Goal: Task Accomplishment & Management: Complete application form

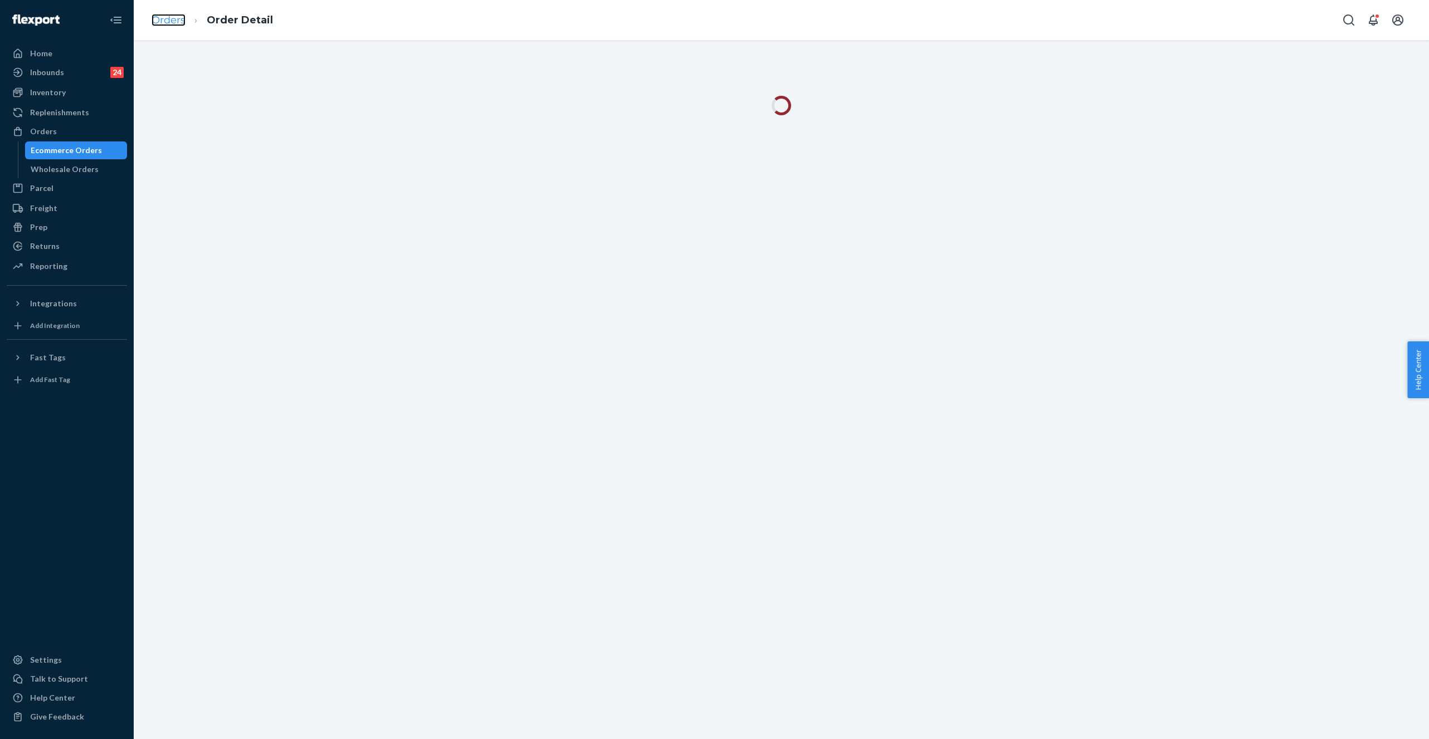
click at [174, 21] on link "Orders" at bounding box center [169, 20] width 34 height 12
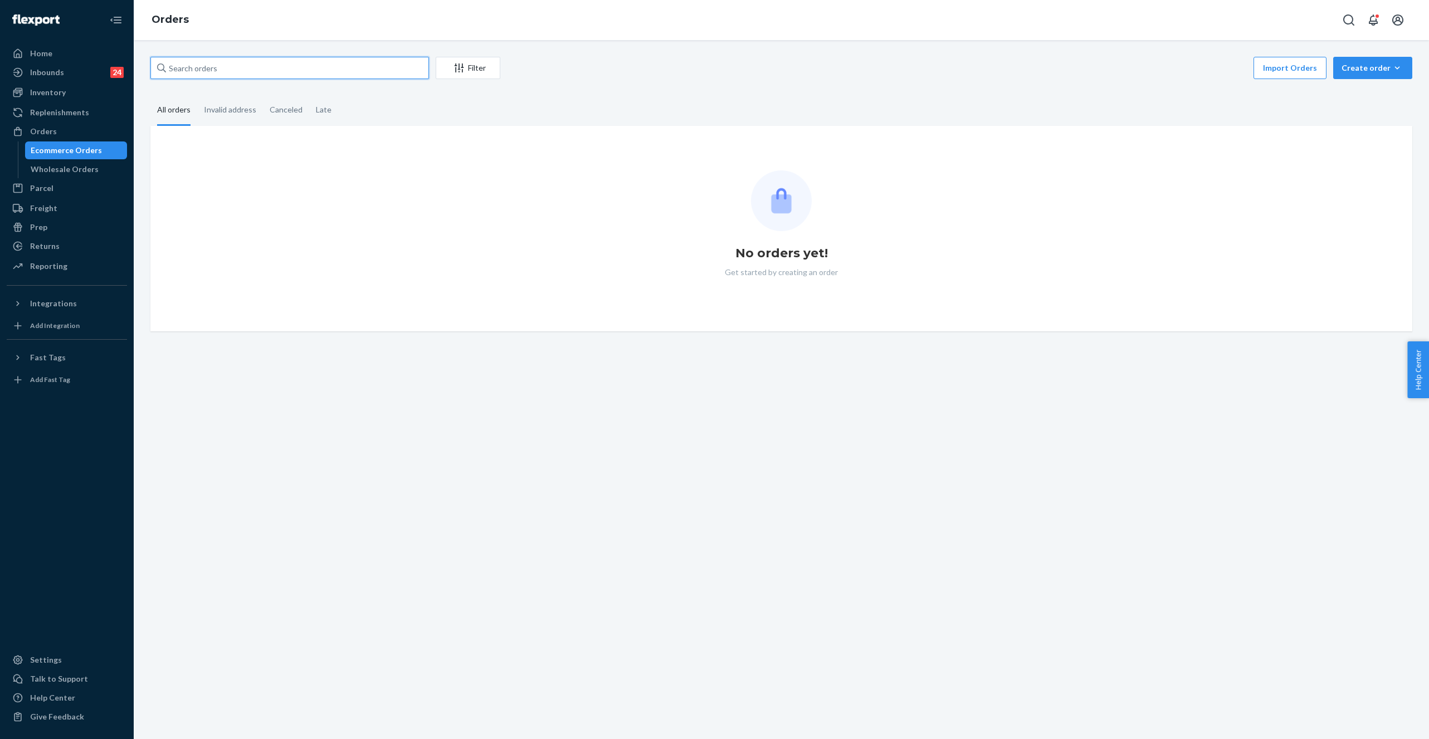
click at [182, 69] on input "text" at bounding box center [289, 68] width 279 height 22
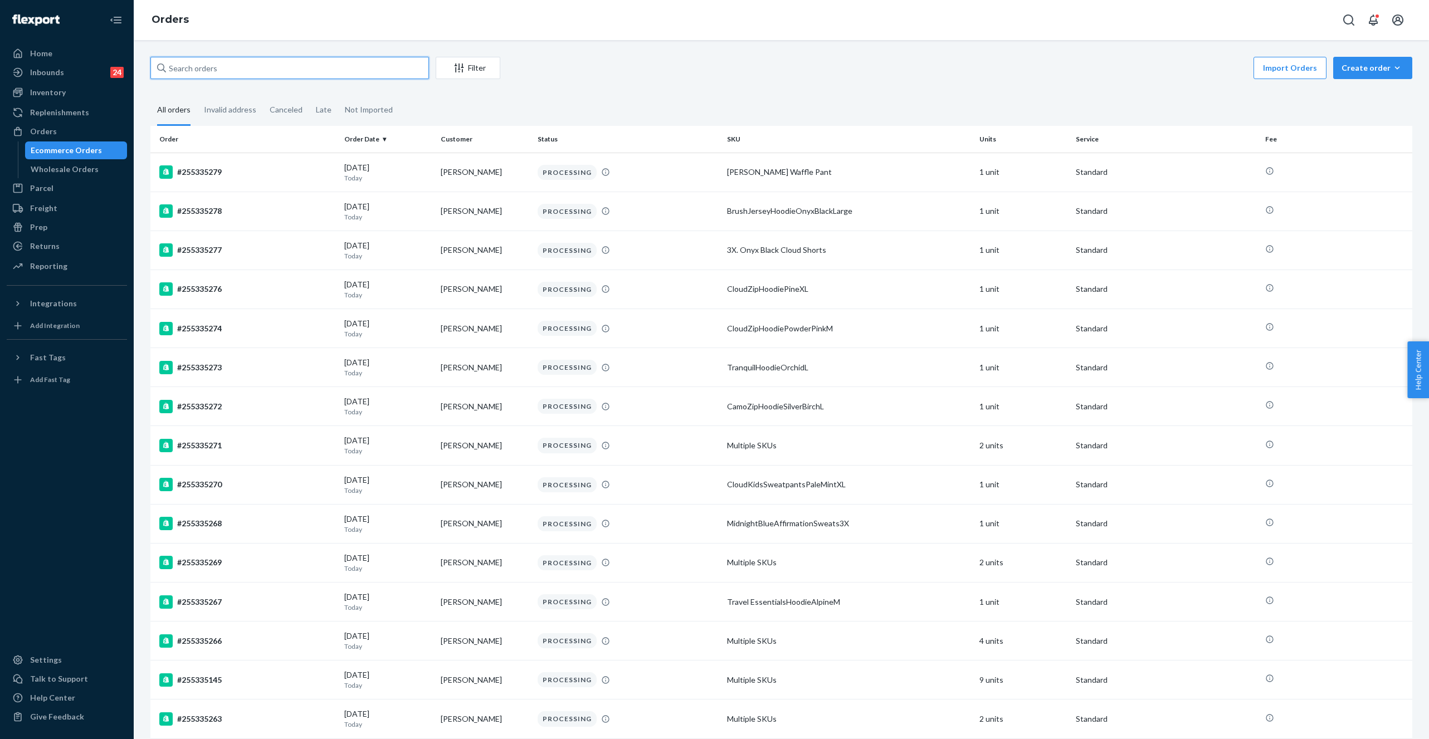
paste input "[PERSON_NAME]"
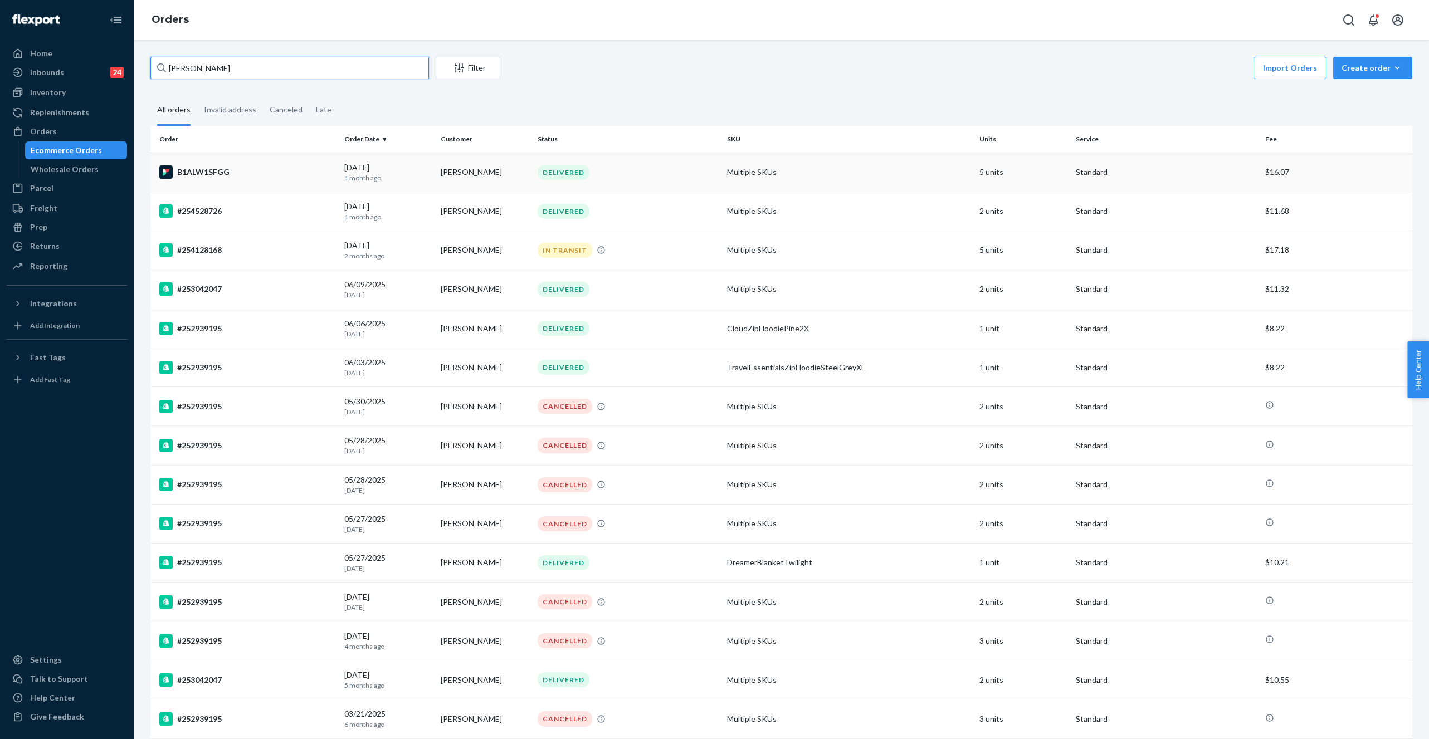
type input "[PERSON_NAME]"
click at [478, 169] on td "[PERSON_NAME]" at bounding box center [484, 172] width 97 height 39
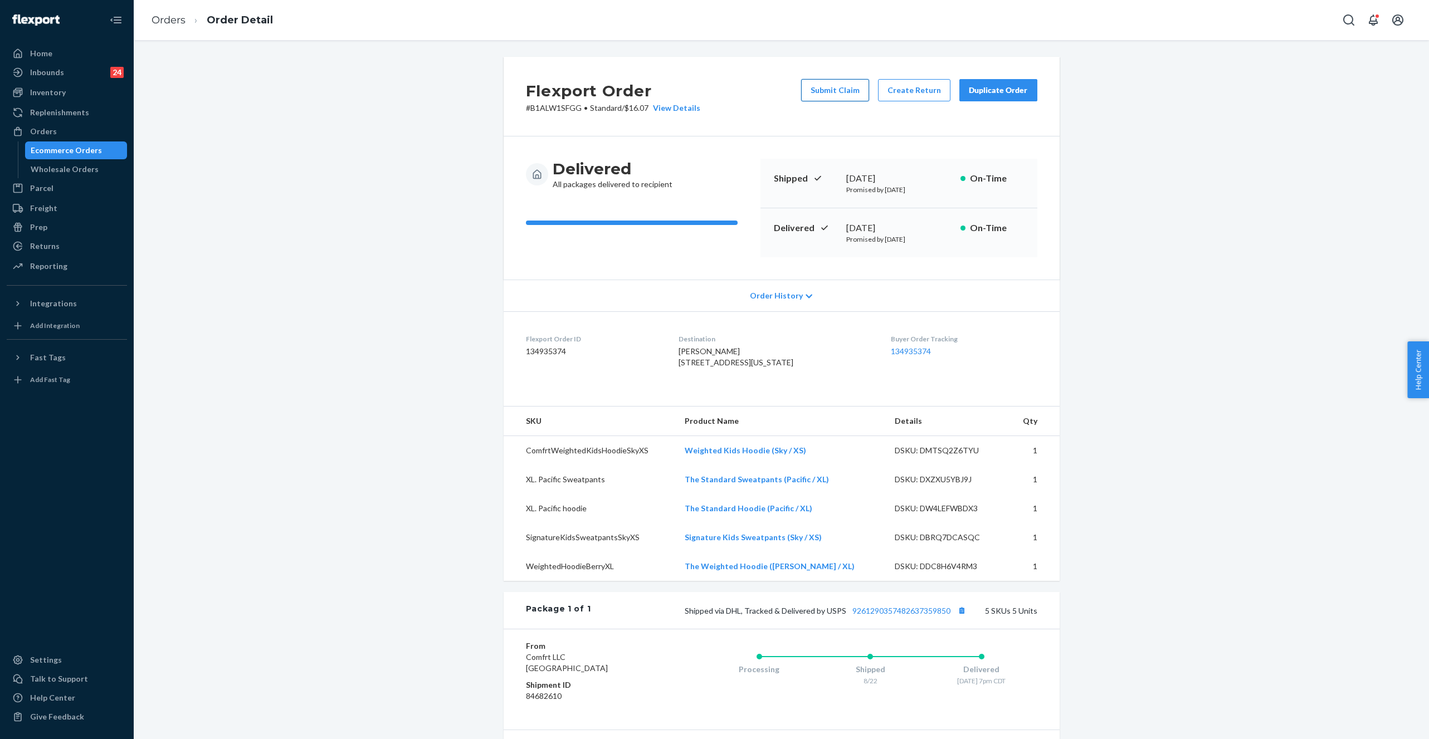
click at [845, 87] on button "Submit Claim" at bounding box center [835, 90] width 68 height 22
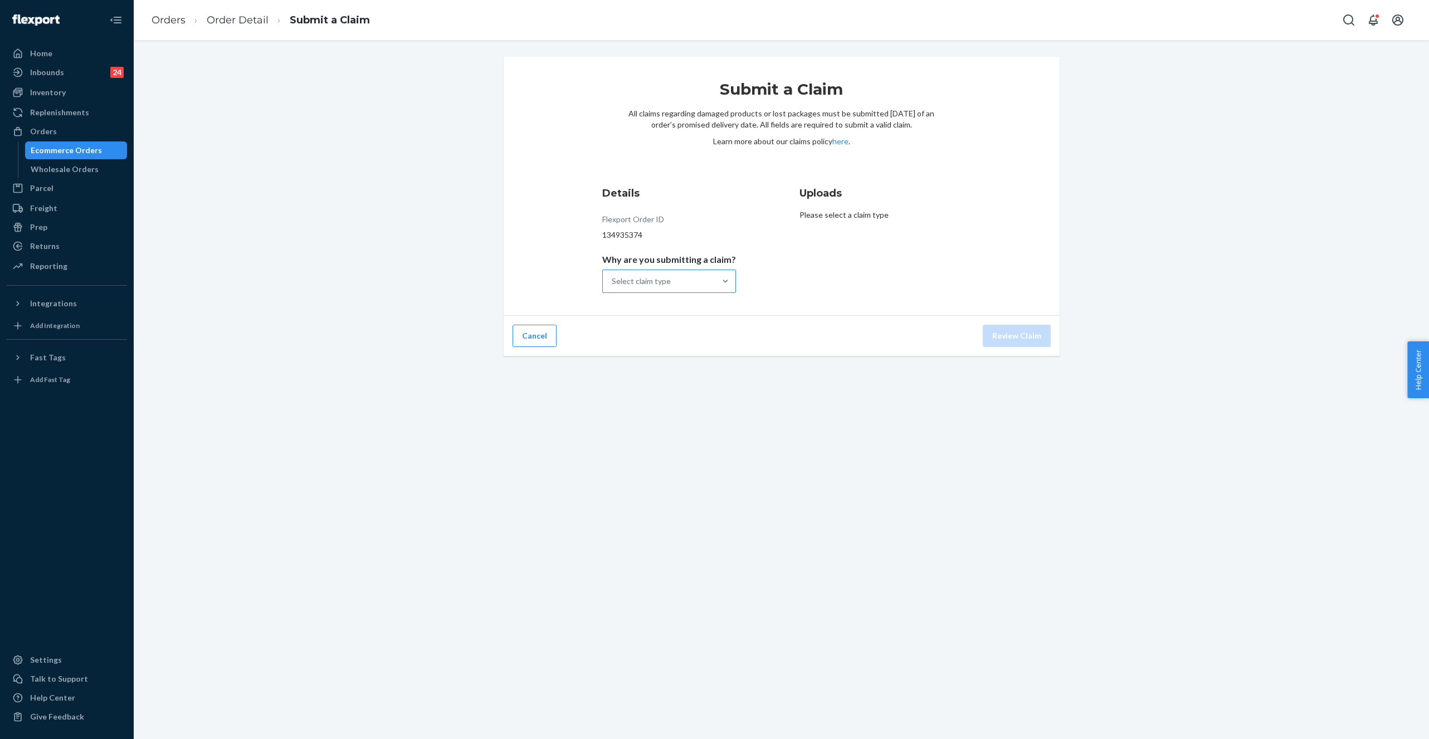
click at [659, 270] on div "Select claim type" at bounding box center [659, 281] width 113 height 22
click at [613, 276] on input "Why are you submitting a claim? Select claim type" at bounding box center [612, 281] width 1 height 11
click at [666, 374] on div "Missing product" at bounding box center [668, 375] width 129 height 22
click at [613, 287] on input "Why are you submitting a claim? option Missing product focused, 4 of 4. 4 resul…" at bounding box center [612, 281] width 1 height 11
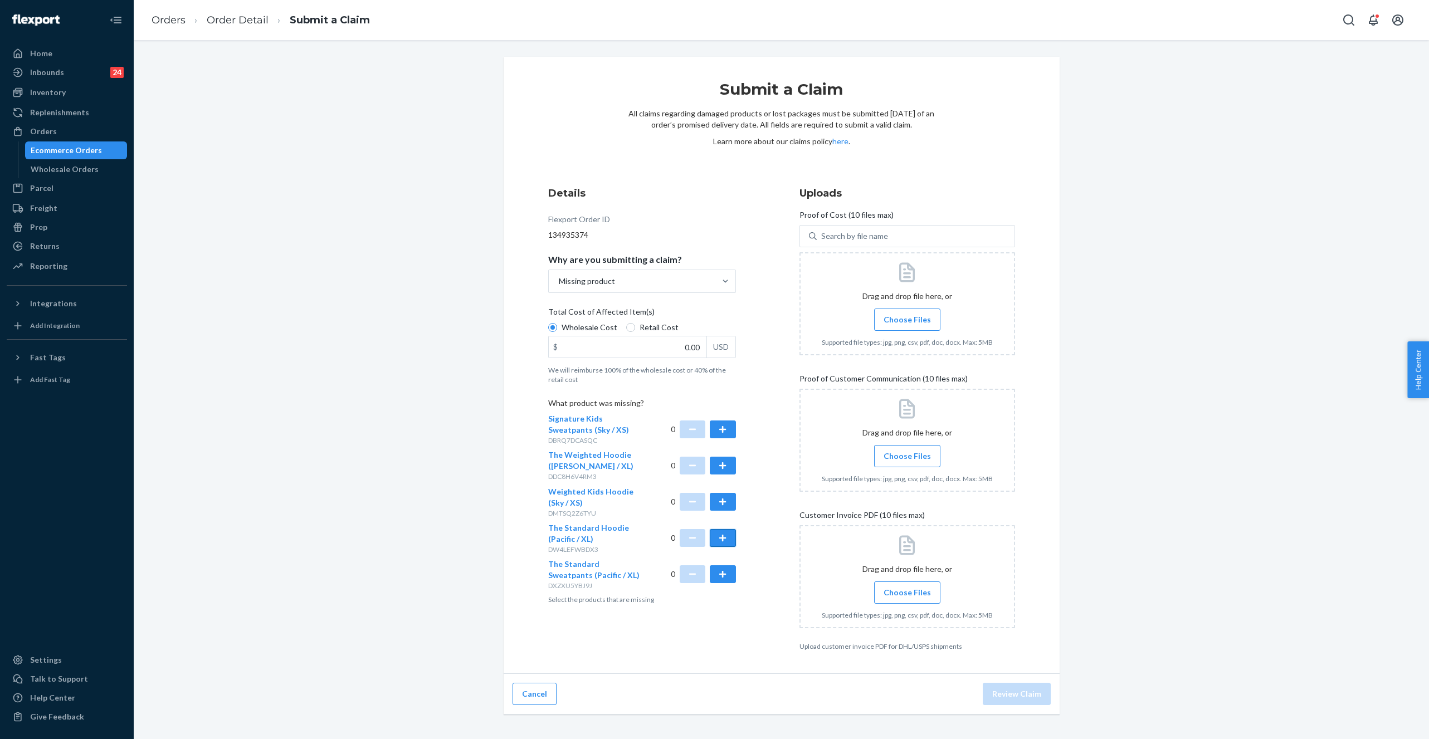
click at [721, 535] on button "button" at bounding box center [723, 538] width 26 height 18
click at [723, 573] on button "button" at bounding box center [723, 574] width 26 height 18
click at [650, 342] on input "0.00" at bounding box center [628, 347] width 158 height 21
type input "79.00"
click at [905, 334] on div at bounding box center [907, 303] width 216 height 103
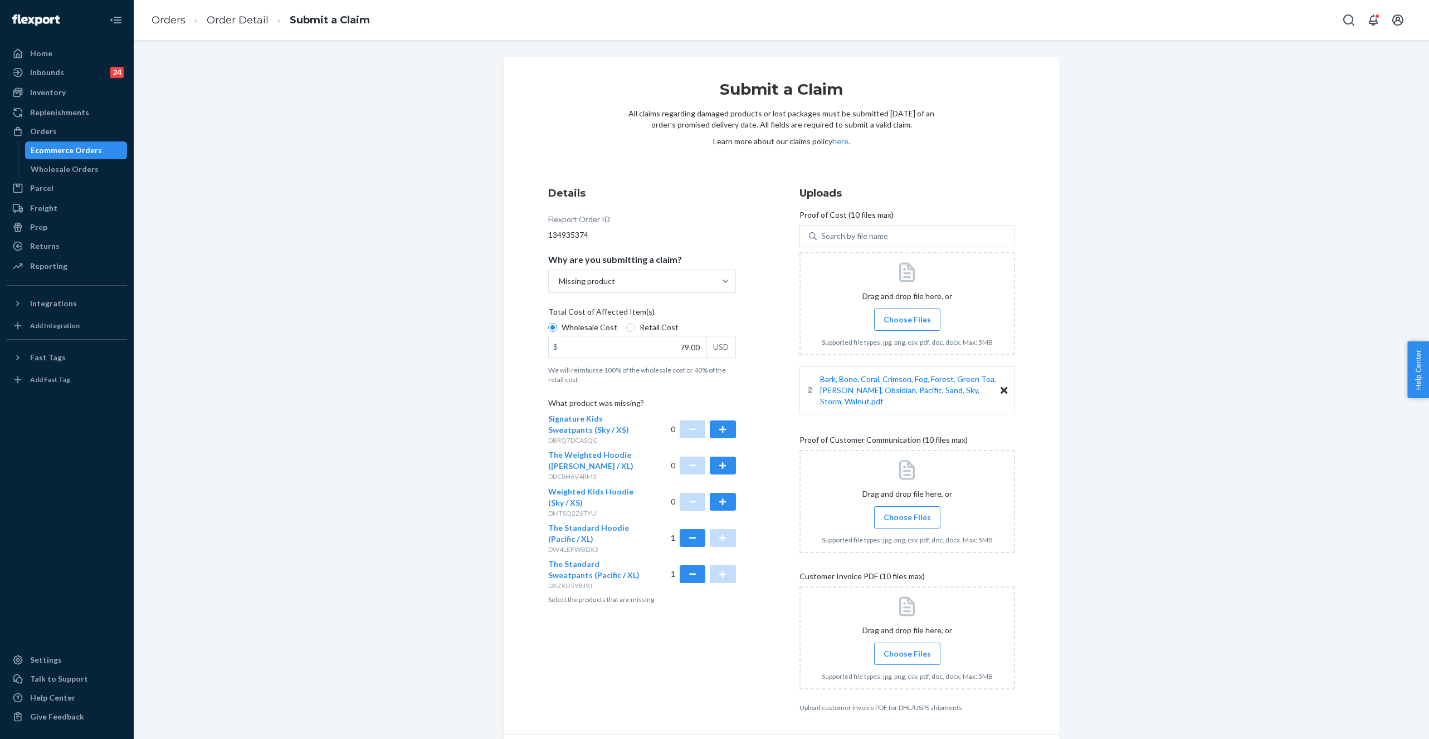
click at [885, 512] on span "Choose Files" at bounding box center [907, 517] width 47 height 11
click at [907, 511] on input "Choose Files" at bounding box center [907, 517] width 1 height 12
click at [903, 648] on span "Choose Files" at bounding box center [907, 653] width 47 height 11
click at [907, 648] on input "Choose Files" at bounding box center [907, 654] width 1 height 12
click at [912, 515] on label "Choose Files" at bounding box center [907, 517] width 66 height 22
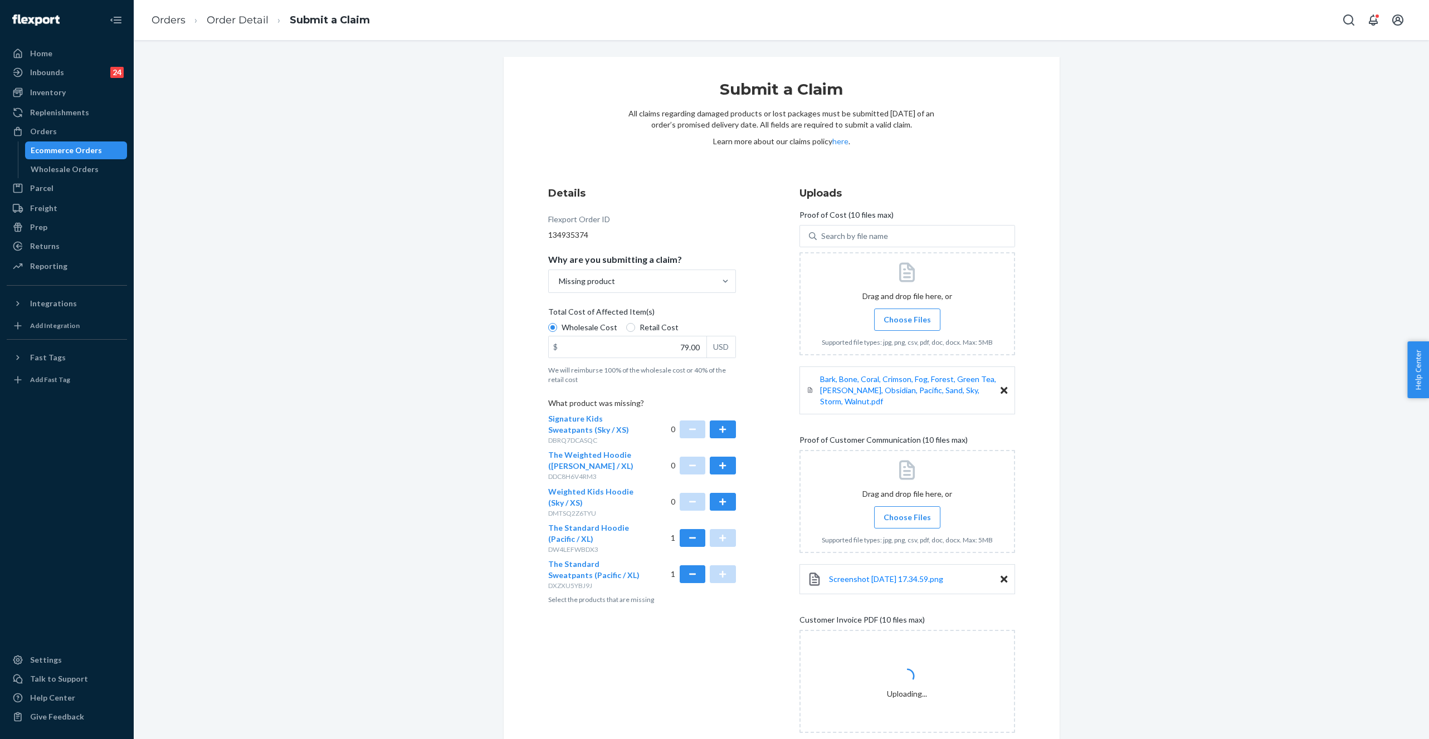
click at [908, 515] on input "Choose Files" at bounding box center [907, 517] width 1 height 12
click at [905, 512] on span "Choose Files" at bounding box center [907, 517] width 47 height 11
click at [907, 511] on input "Choose Files" at bounding box center [907, 517] width 1 height 12
click at [898, 518] on div at bounding box center [907, 501] width 216 height 103
click at [909, 512] on span "Choose Files" at bounding box center [907, 517] width 47 height 11
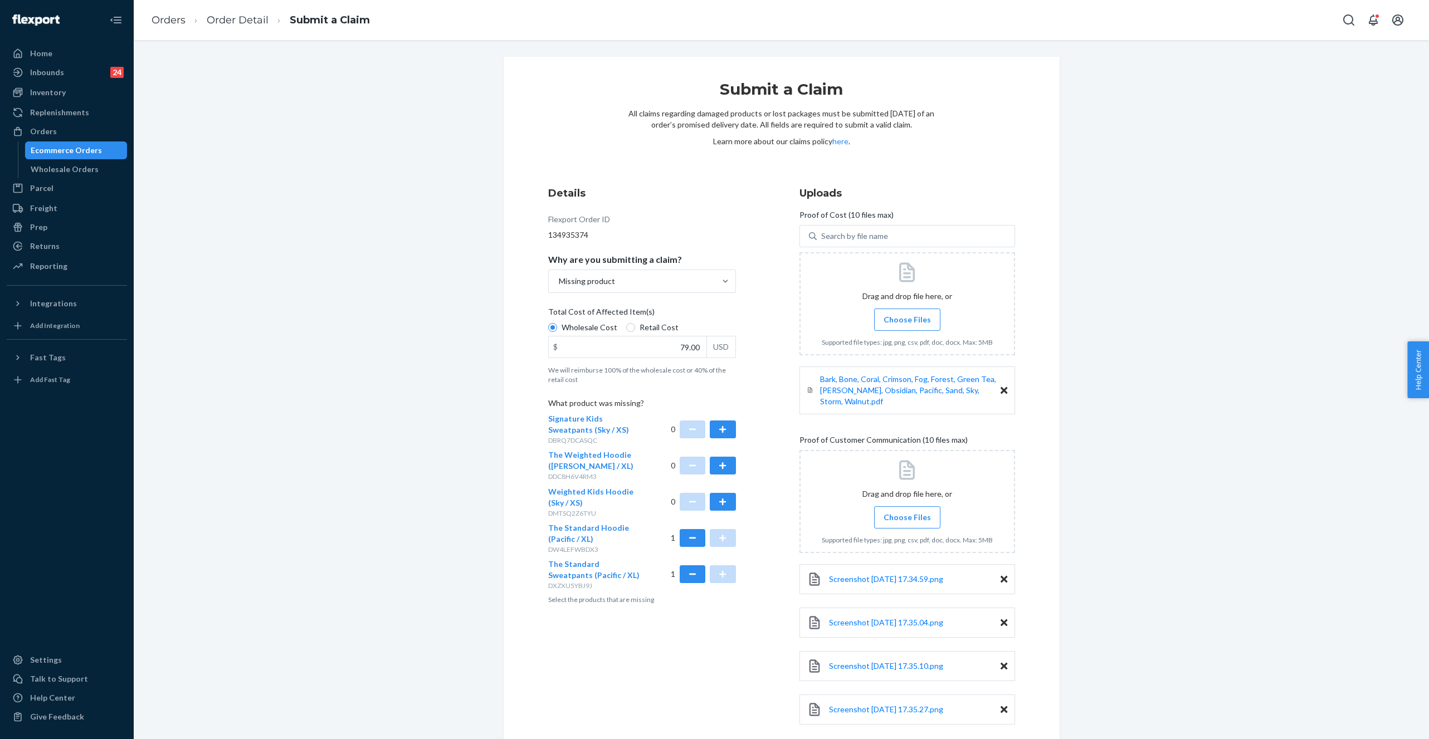
click at [908, 511] on input "Choose Files" at bounding box center [907, 517] width 1 height 12
click at [905, 512] on span "Choose Files" at bounding box center [907, 517] width 47 height 11
click at [907, 511] on input "Choose Files" at bounding box center [907, 517] width 1 height 12
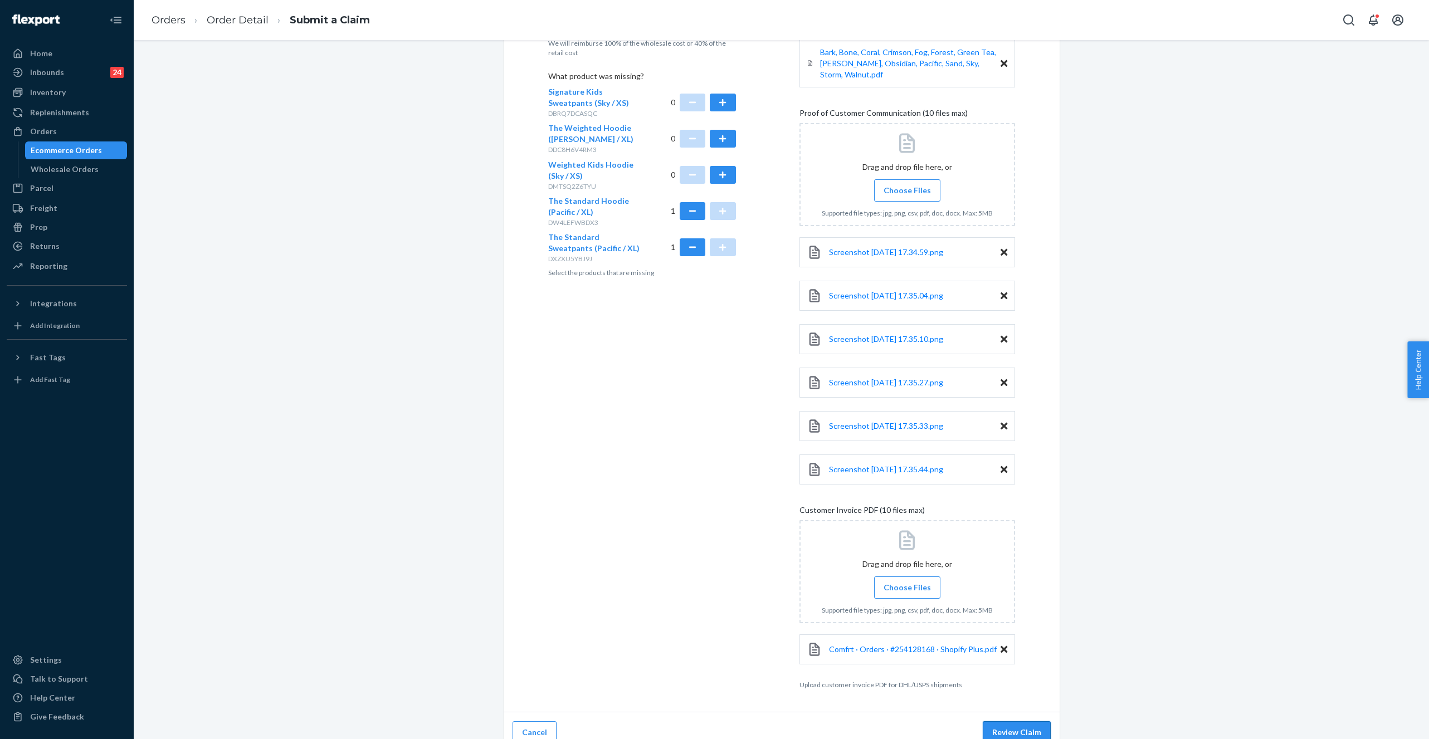
click at [1027, 724] on button "Review Claim" at bounding box center [1017, 732] width 68 height 22
click at [1010, 721] on button "Review Claim" at bounding box center [1017, 732] width 68 height 22
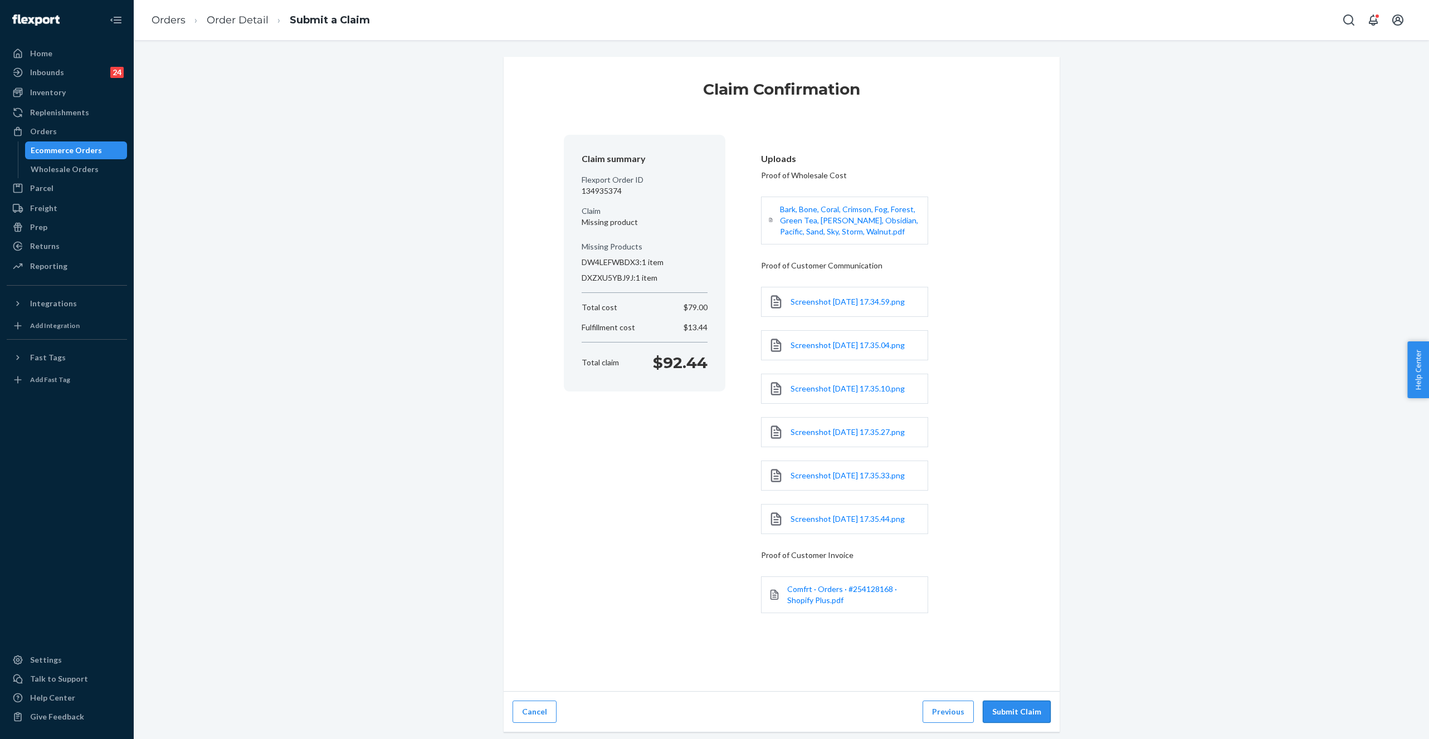
click at [1006, 711] on button "Submit Claim" at bounding box center [1017, 712] width 68 height 22
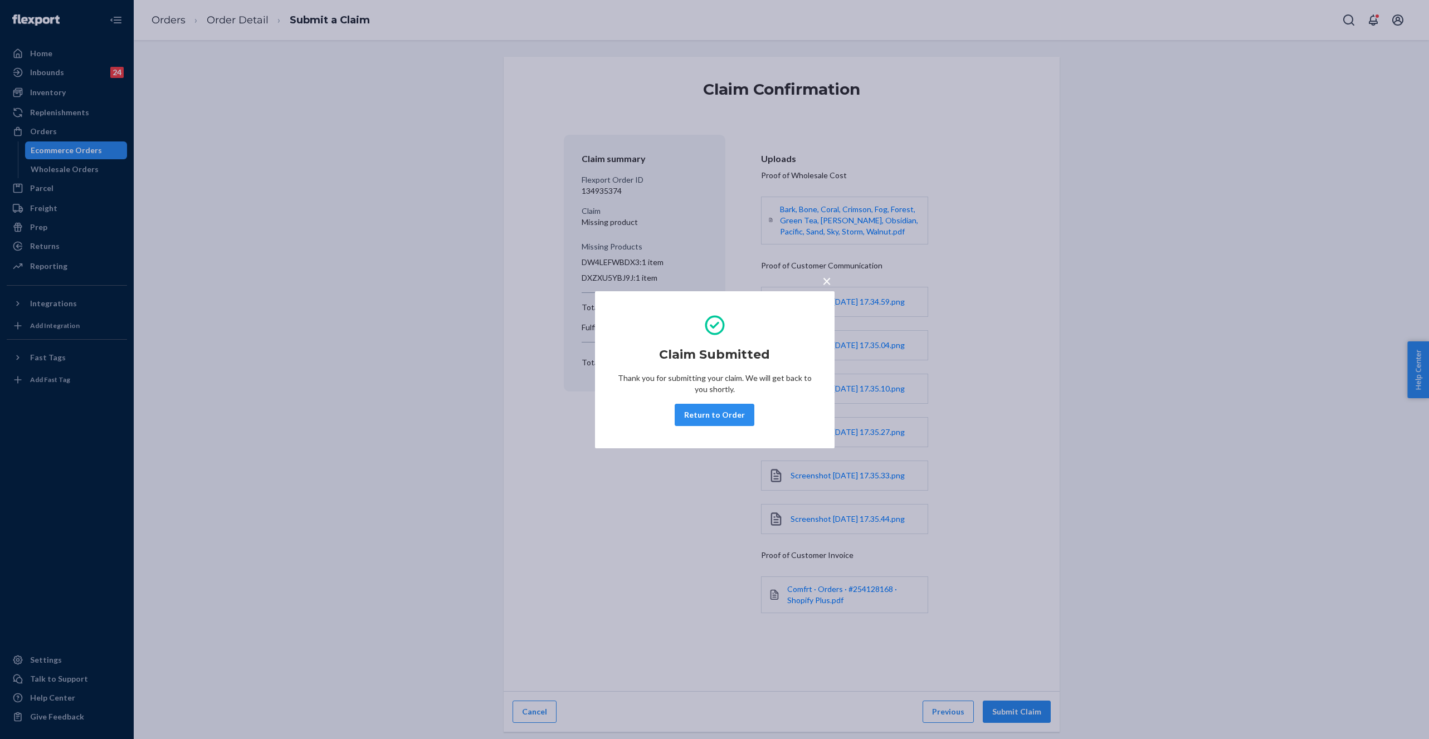
click at [187, 19] on div "× Claim Submitted Thank you for submitting your claim. We will get back to you …" at bounding box center [714, 369] width 1429 height 739
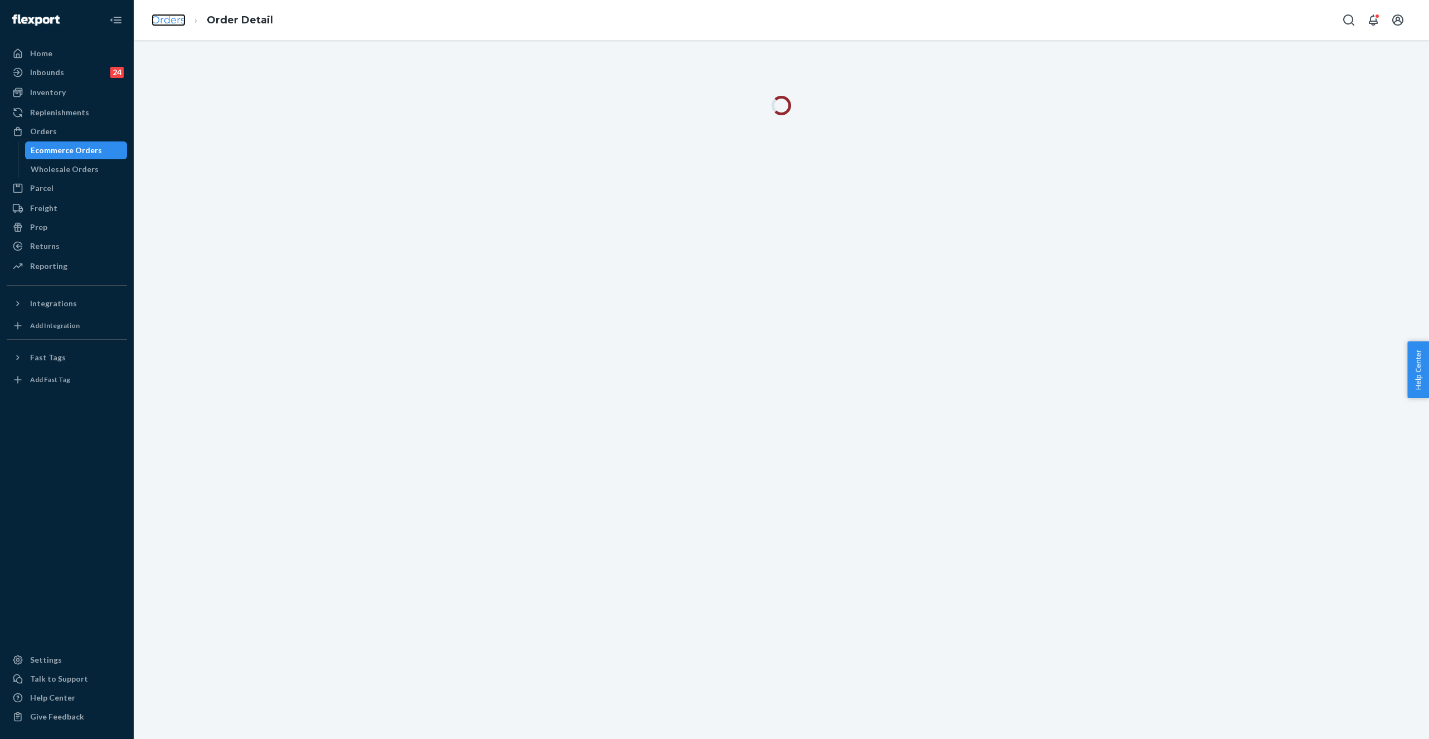
click at [166, 19] on link "Orders" at bounding box center [169, 20] width 34 height 12
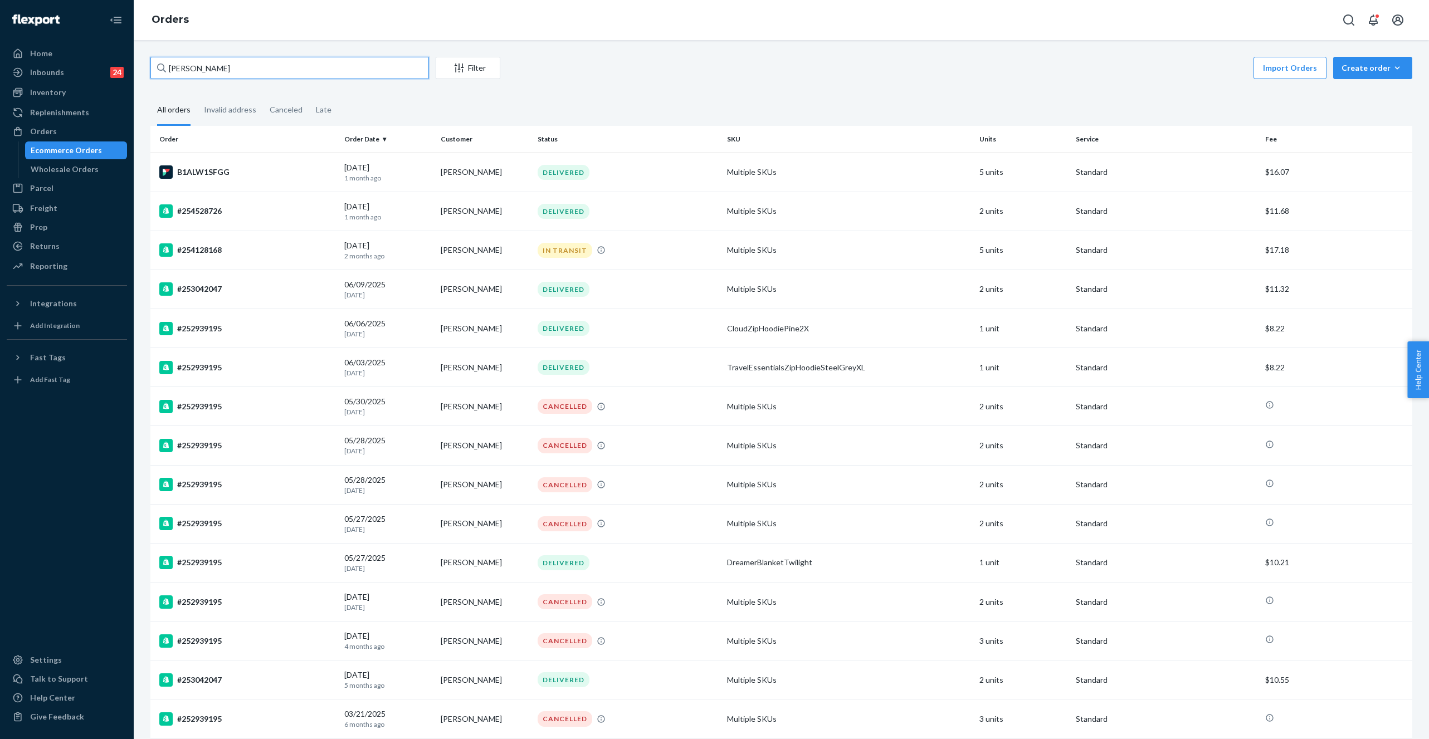
click at [213, 65] on input "[PERSON_NAME]" at bounding box center [289, 68] width 279 height 22
paste input "[PERSON_NAME]"
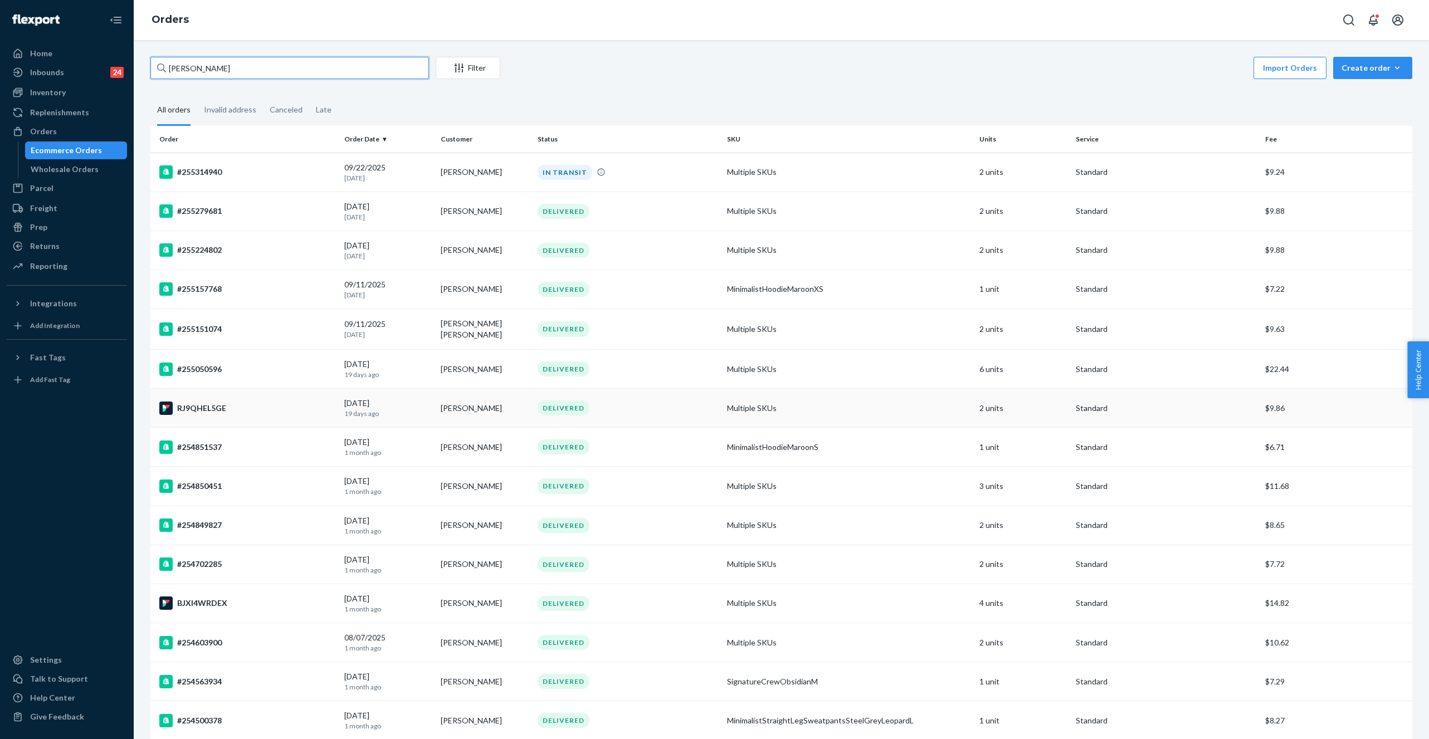
type input "[PERSON_NAME]"
click at [559, 412] on div "DELIVERED" at bounding box center [564, 408] width 52 height 15
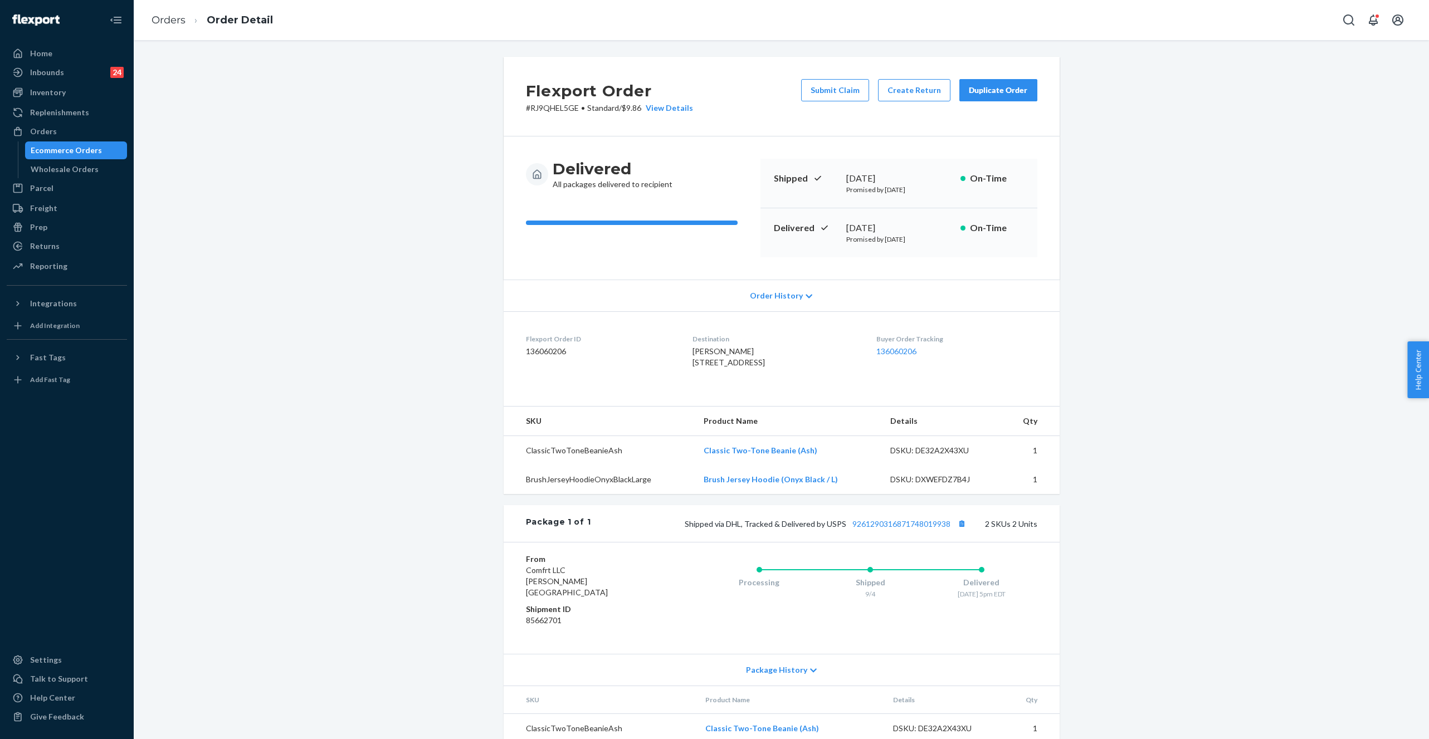
scroll to position [56, 0]
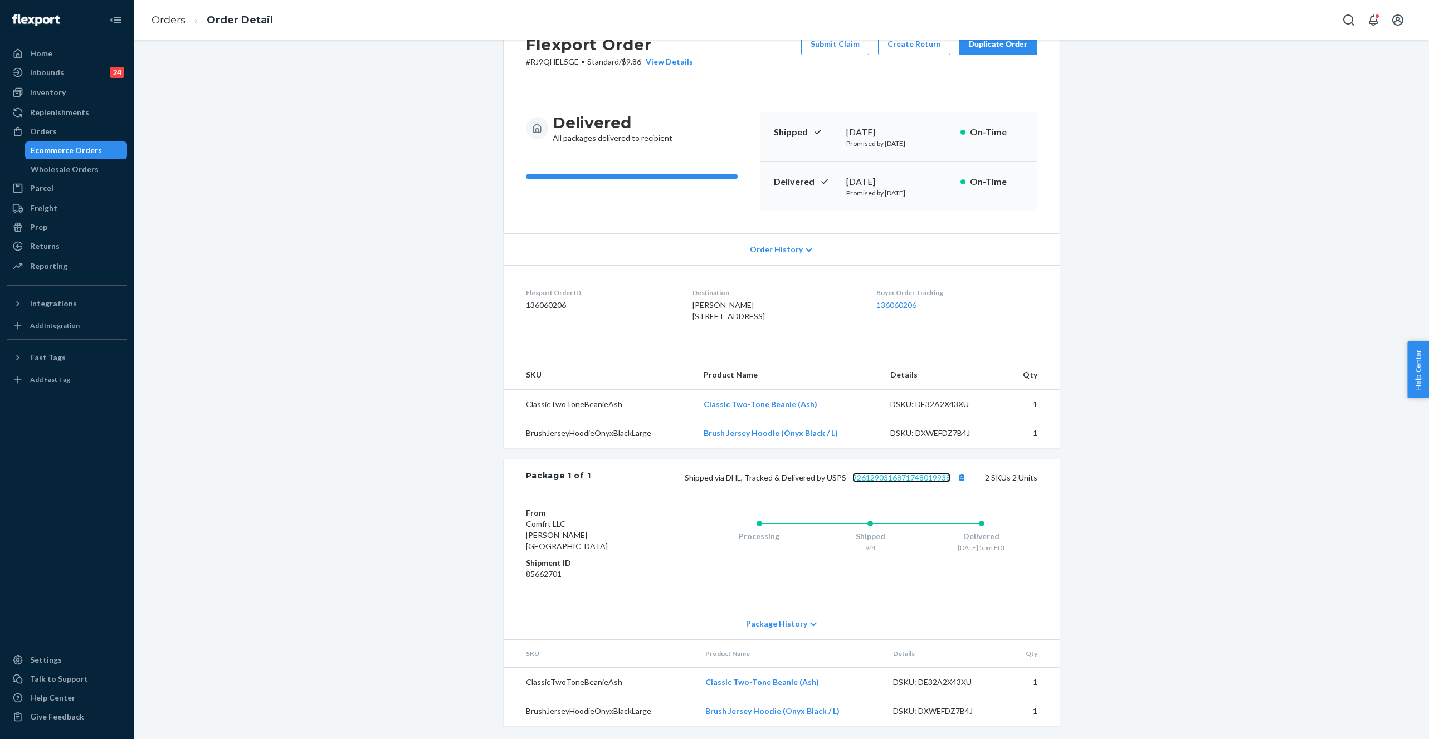
click at [901, 482] on link "9261290316871748019938" at bounding box center [901, 477] width 98 height 9
drag, startPoint x: 847, startPoint y: 488, endPoint x: 932, endPoint y: 495, distance: 85.0
click at [934, 485] on div "Shipped via DHL, Tracked & Delivered by USPS 9261290316871748019938 2 SKUs 2 Un…" at bounding box center [814, 477] width 446 height 14
drag, startPoint x: 848, startPoint y: 491, endPoint x: 954, endPoint y: 492, distance: 105.9
click at [954, 482] on span "Shipped via DHL, Tracked & Delivered by USPS 9261290316871748019938" at bounding box center [827, 477] width 285 height 9
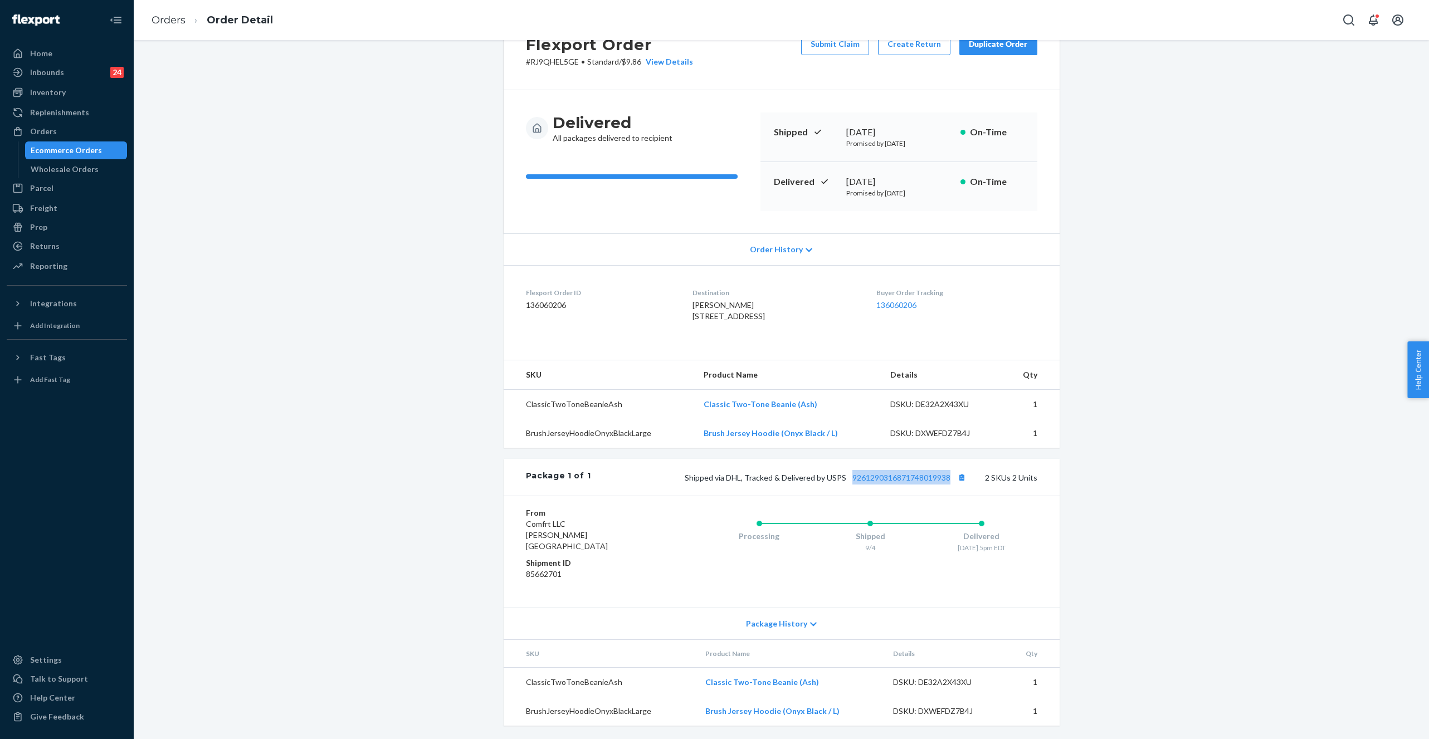
copy link "9261290316871748019938"
drag, startPoint x: 682, startPoint y: 304, endPoint x: 759, endPoint y: 316, distance: 77.3
click at [759, 316] on dl "Flexport Order ID 136060206 Destination [PERSON_NAME] [STREET_ADDRESS] US Buyer…" at bounding box center [782, 307] width 556 height 84
copy span "[STREET_ADDRESS]"
click at [172, 17] on link "Orders" at bounding box center [169, 20] width 34 height 12
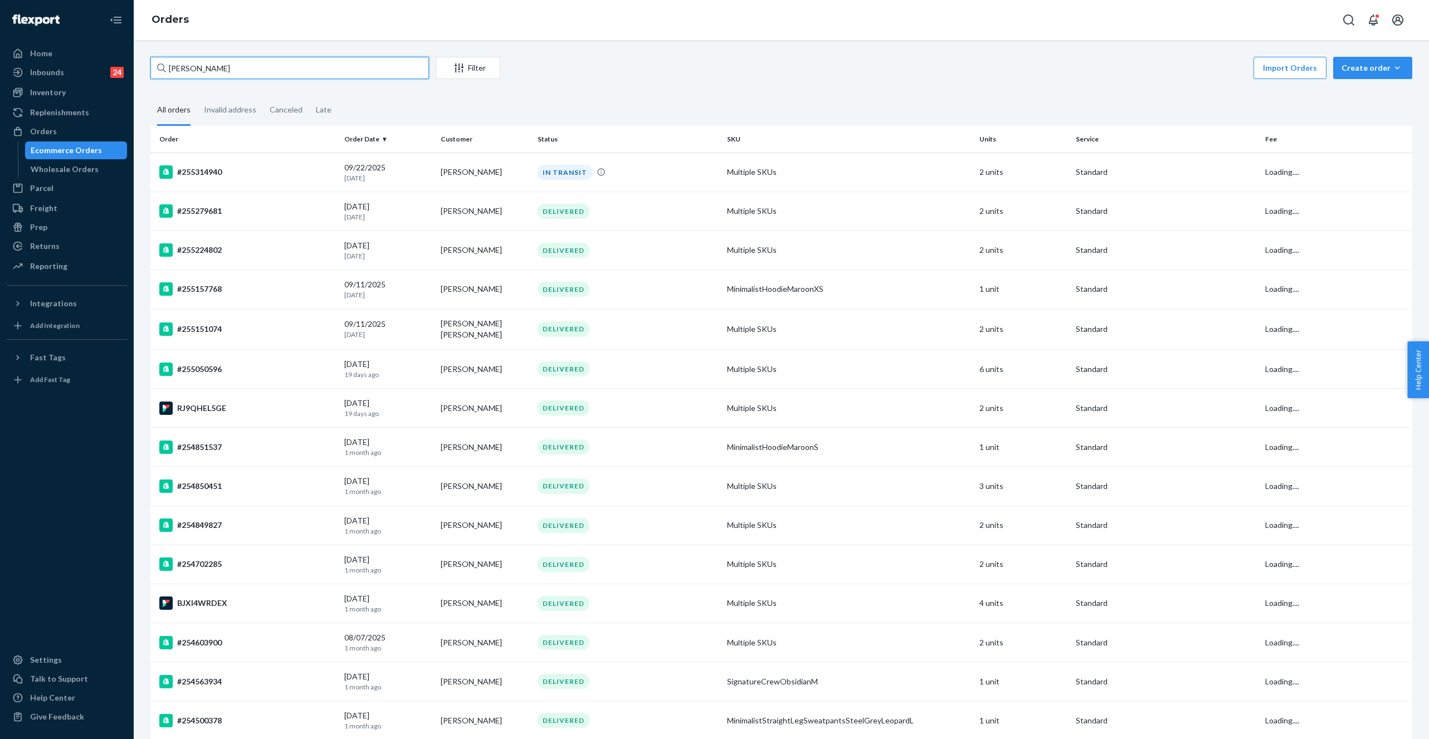
click at [213, 75] on input "[PERSON_NAME]" at bounding box center [289, 68] width 279 height 22
paste input "#255146662"
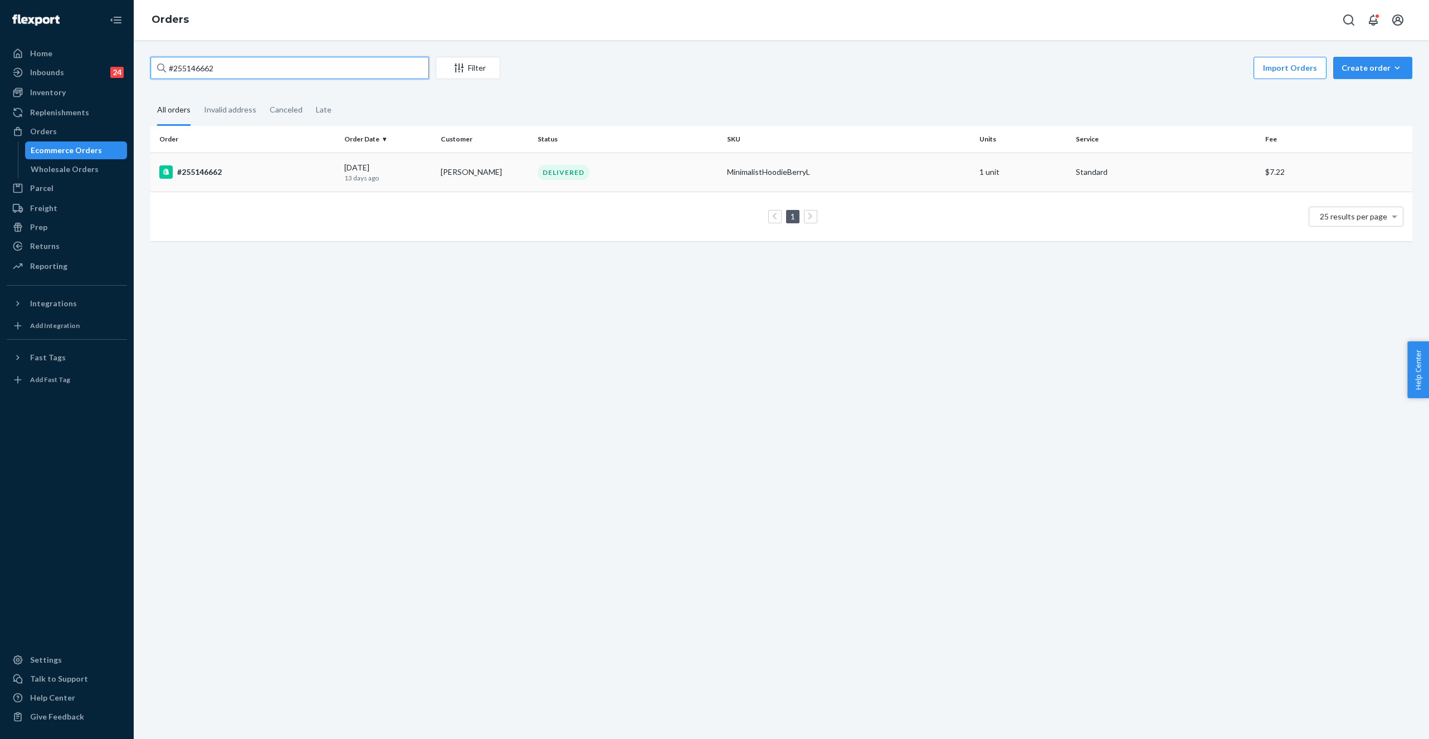
type input "#255146662"
click at [748, 165] on td "MinimalistHoodieBerryL" at bounding box center [849, 172] width 252 height 39
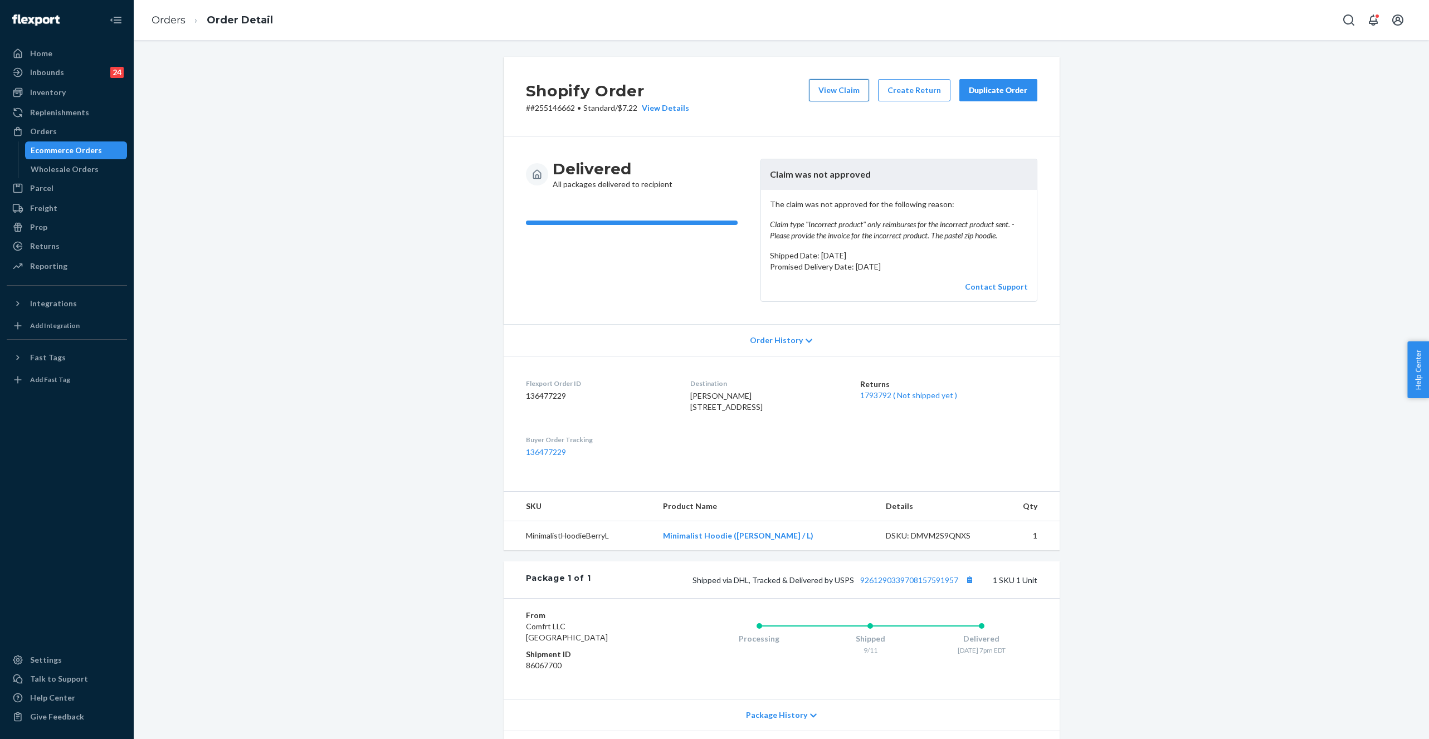
click at [847, 92] on button "View Claim" at bounding box center [839, 90] width 60 height 22
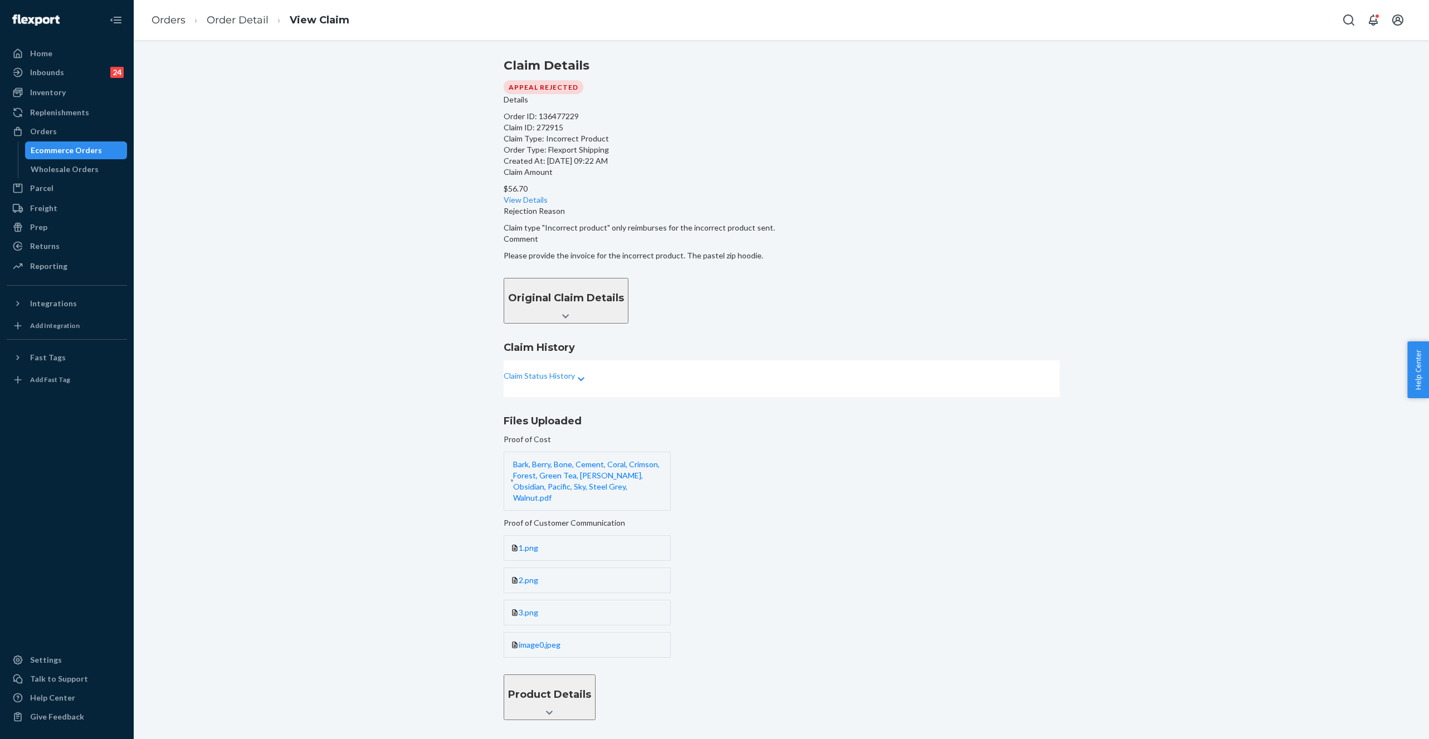
click at [671, 535] on div "1.png" at bounding box center [587, 548] width 167 height 26
click at [174, 21] on link "Orders" at bounding box center [169, 20] width 34 height 12
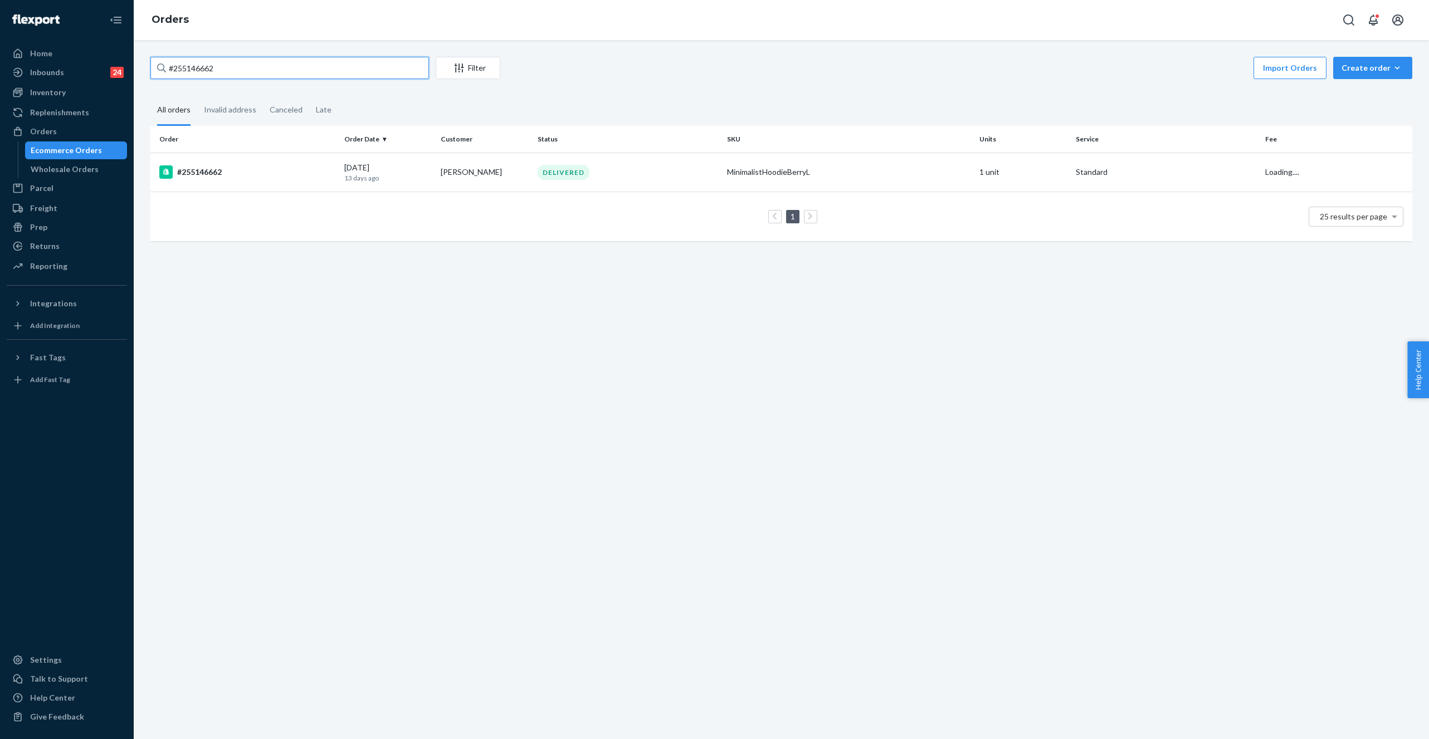
click at [216, 63] on input "#255146662" at bounding box center [289, 68] width 279 height 22
paste input "4948125"
type input "#254948125"
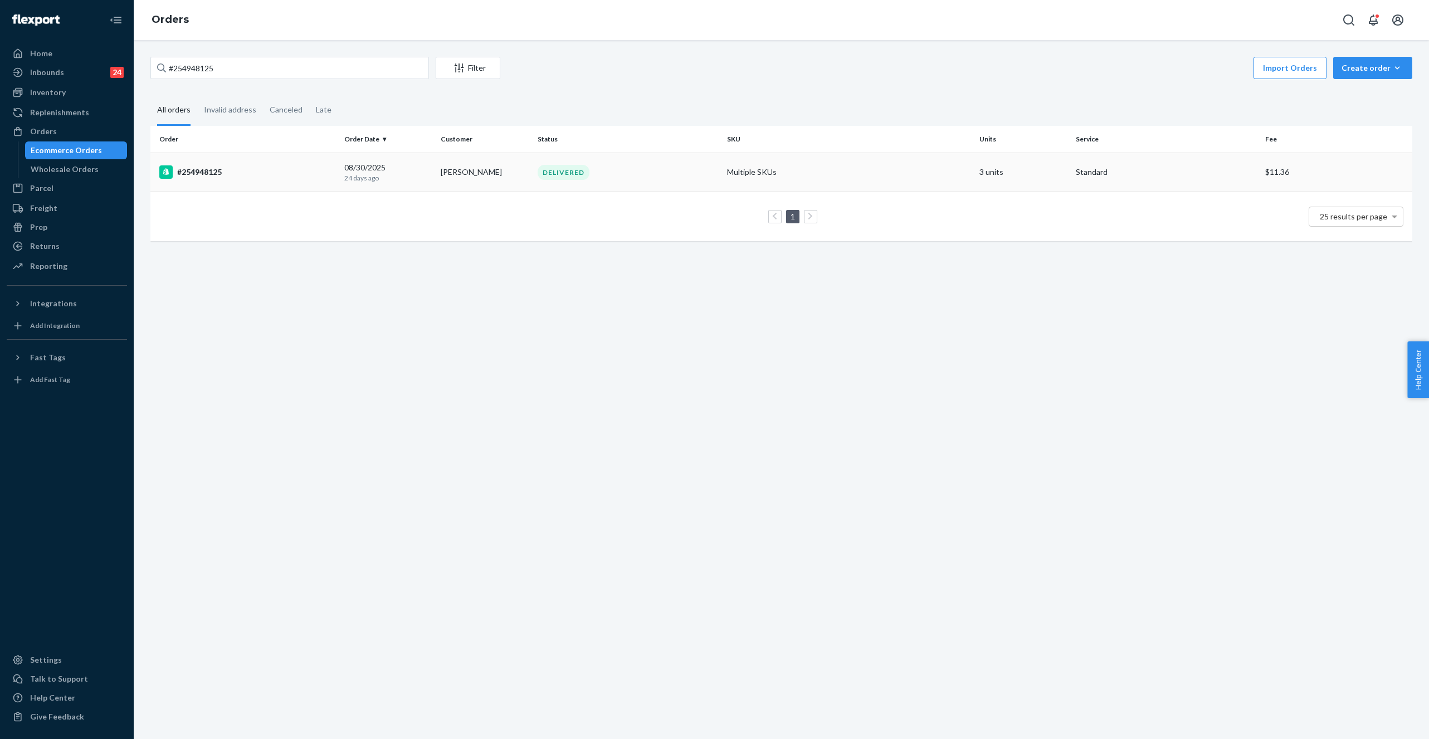
click at [575, 172] on div "DELIVERED" at bounding box center [564, 172] width 52 height 15
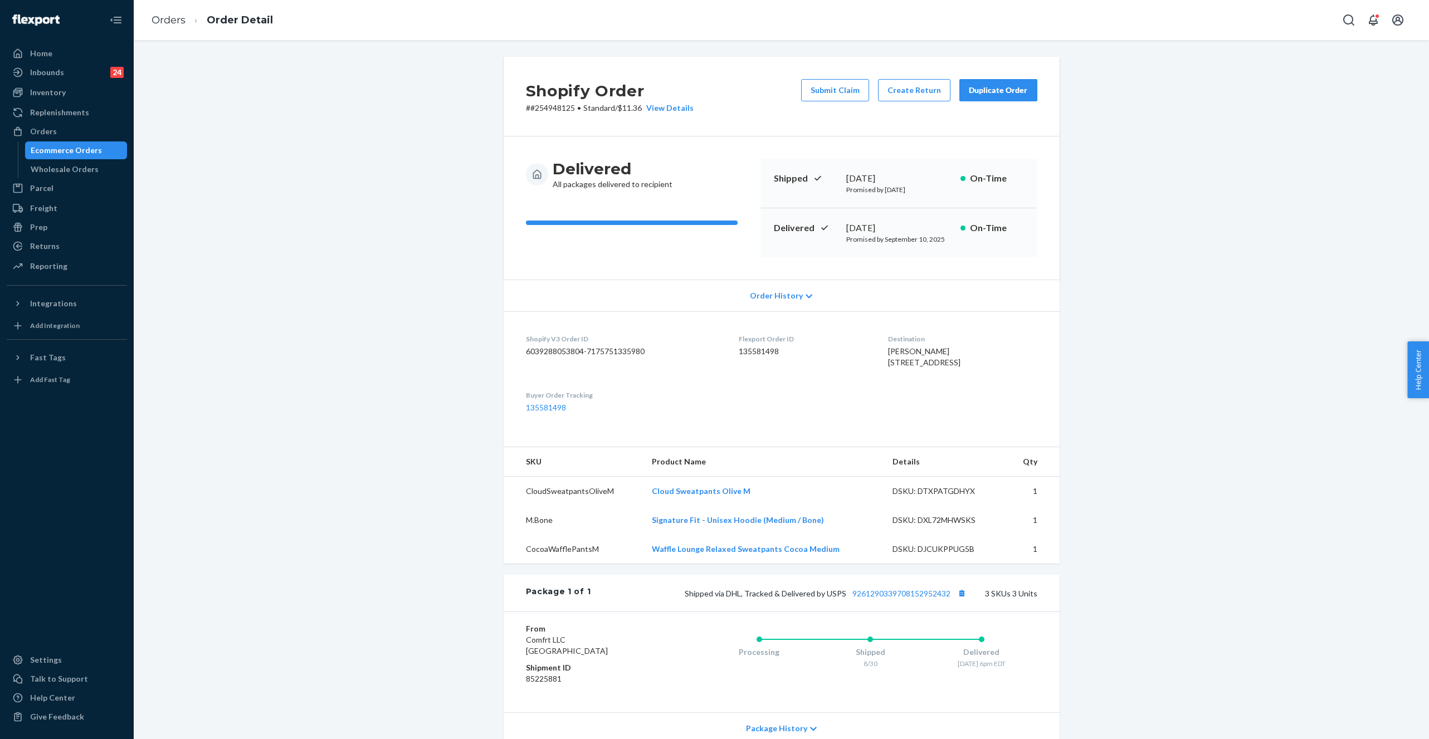
click at [1005, 97] on button "Duplicate Order" at bounding box center [998, 90] width 78 height 22
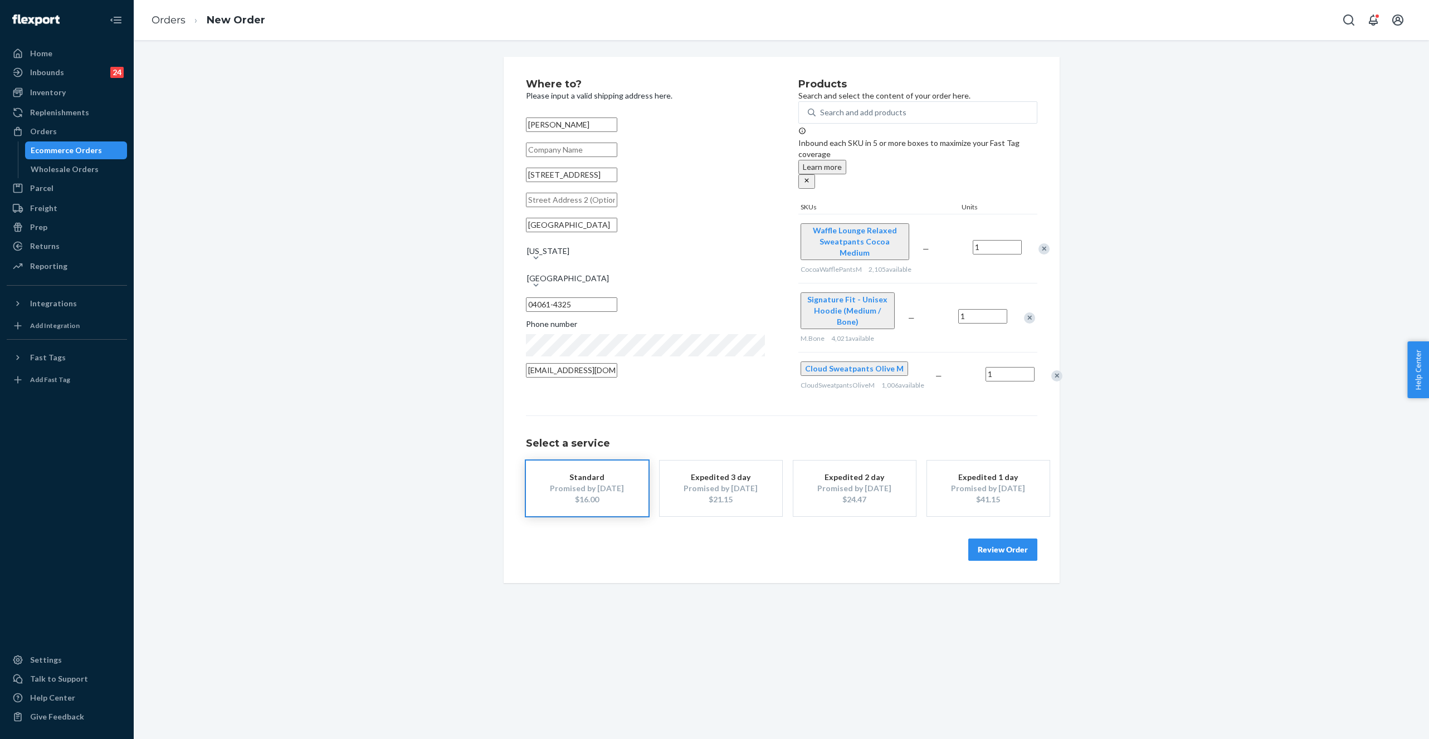
click at [979, 539] on button "Review Order" at bounding box center [1002, 550] width 69 height 22
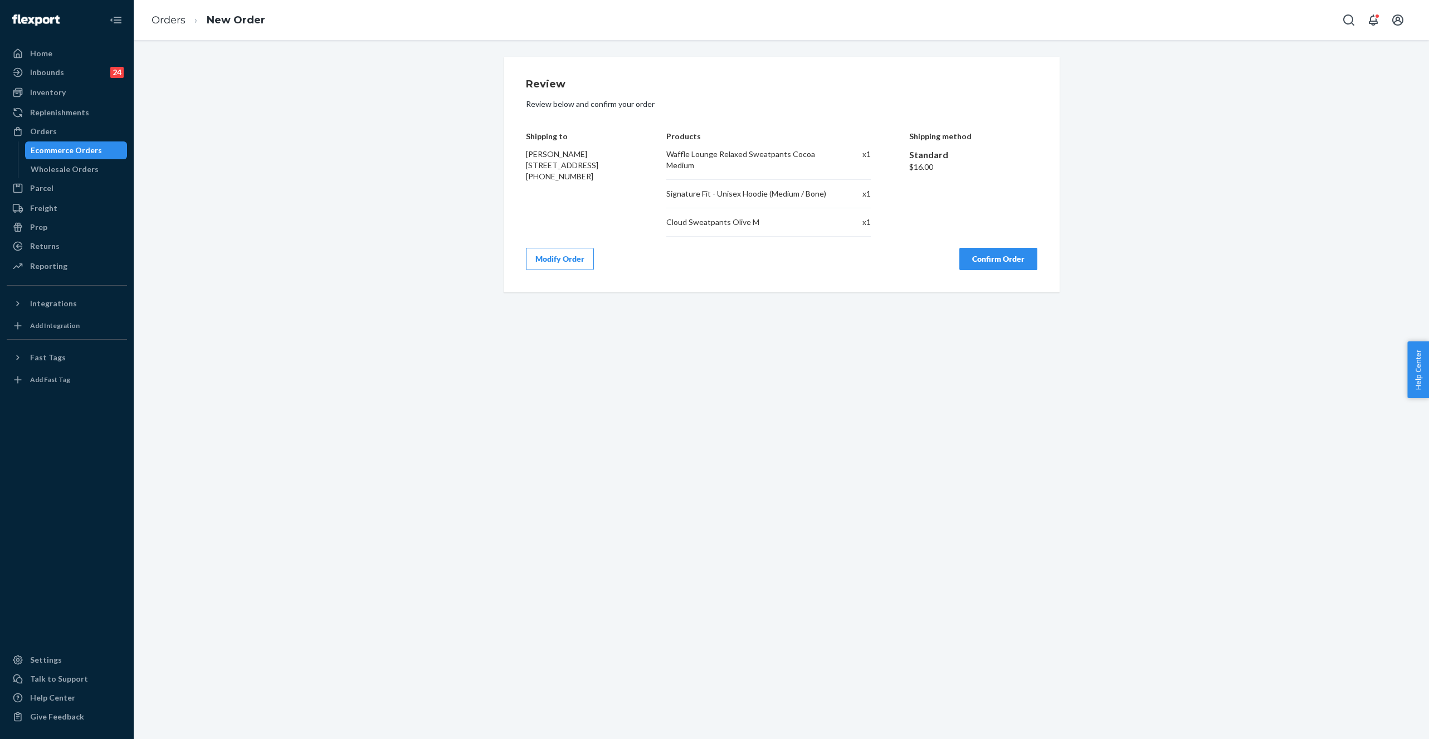
click at [545, 259] on button "Modify Order" at bounding box center [560, 259] width 68 height 22
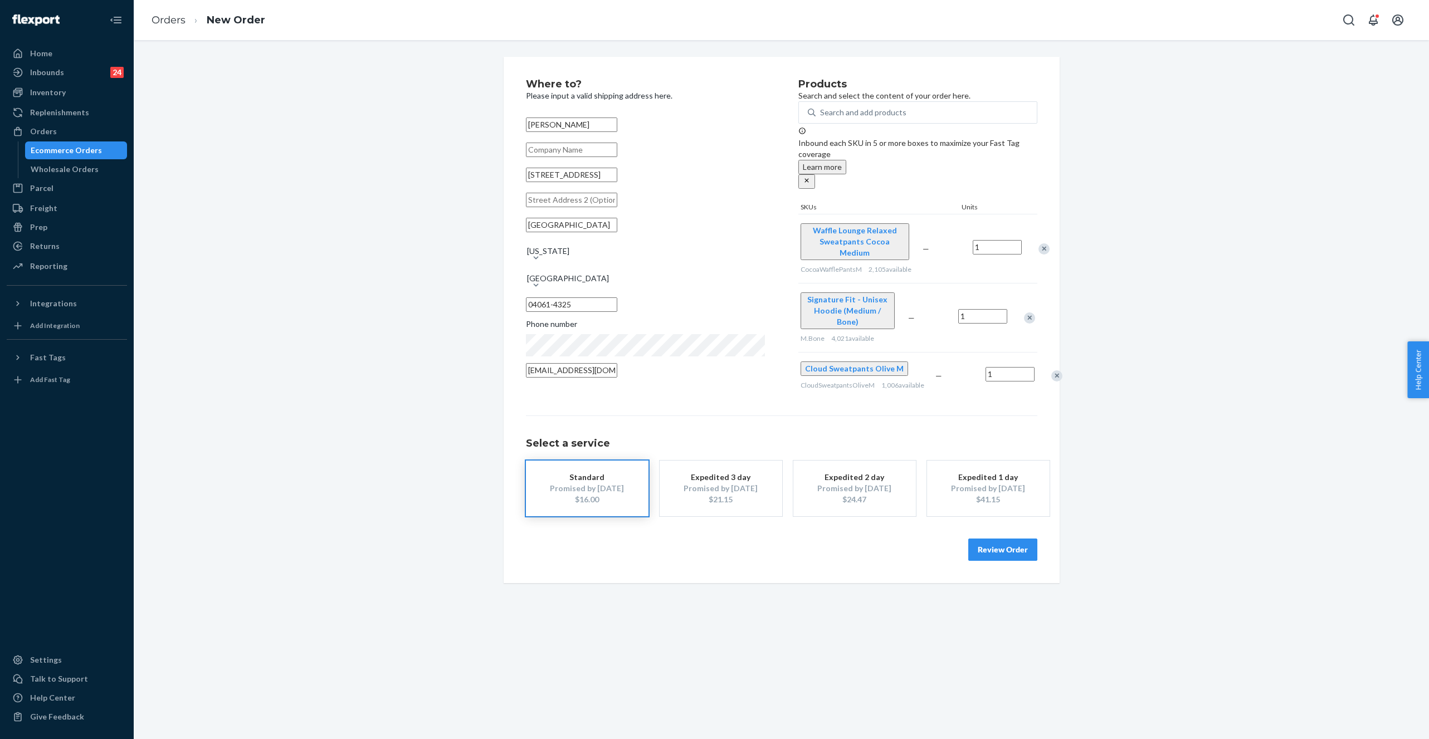
click at [1038, 243] on div "Remove Item" at bounding box center [1043, 248] width 11 height 11
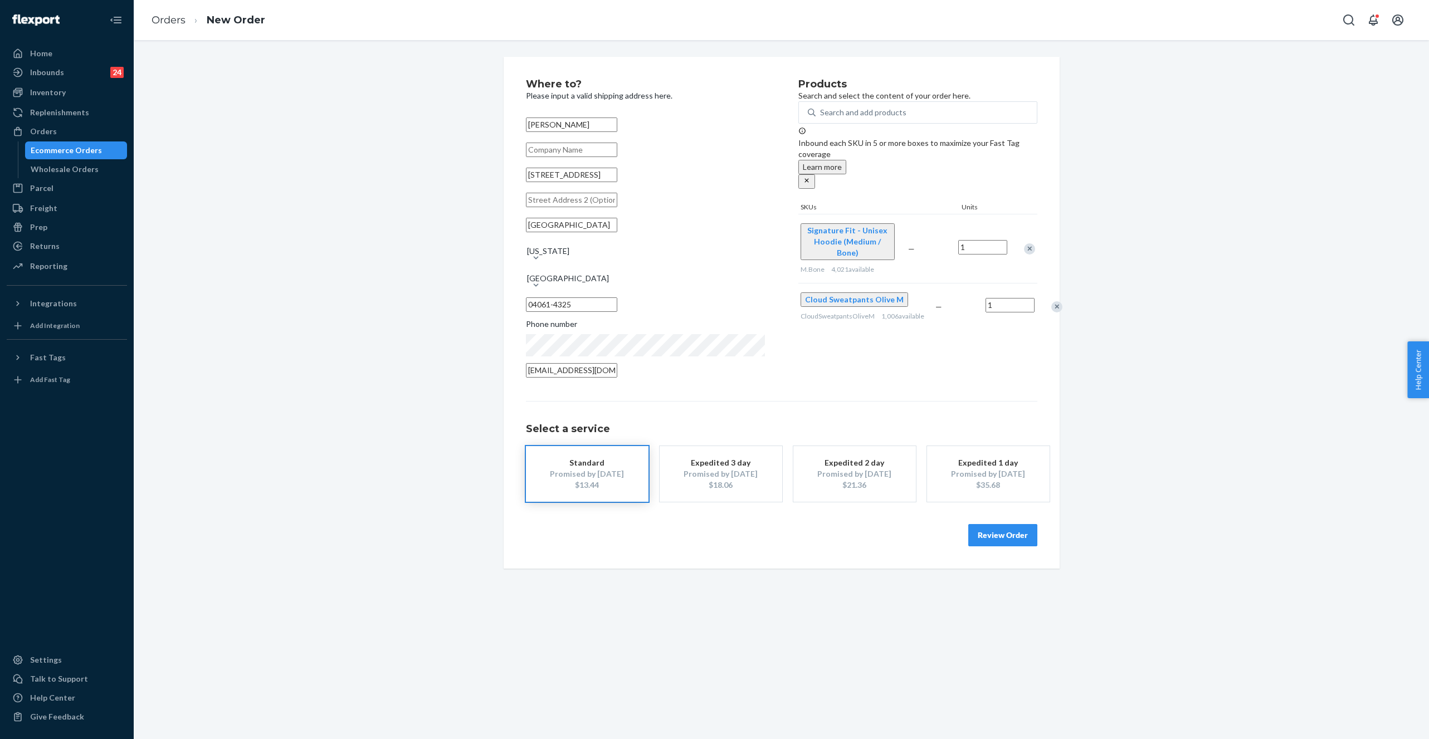
click at [1030, 243] on div "Remove Item" at bounding box center [1029, 248] width 11 height 11
click at [984, 530] on button "Review Order" at bounding box center [1002, 535] width 69 height 22
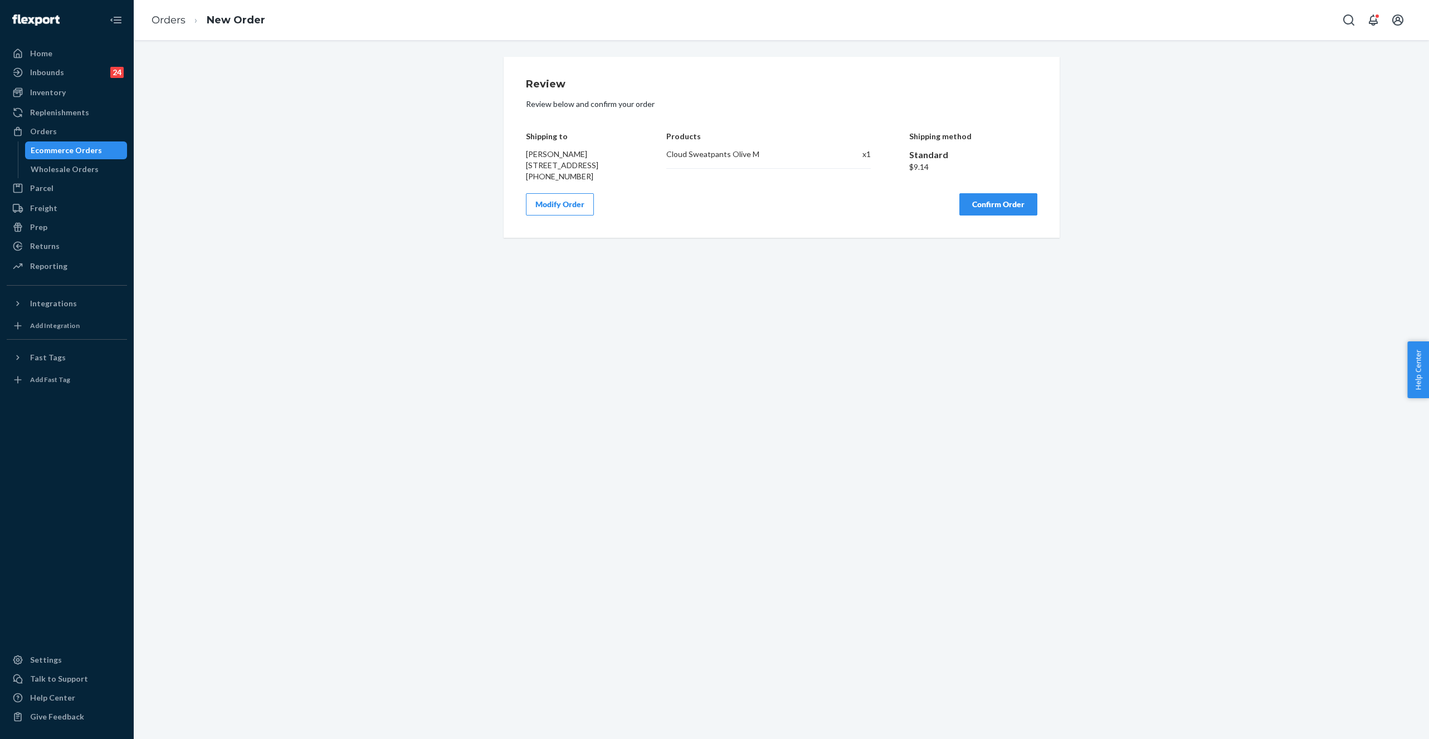
click at [1016, 216] on button "Confirm Order" at bounding box center [998, 204] width 78 height 22
